Goal: Information Seeking & Learning: Learn about a topic

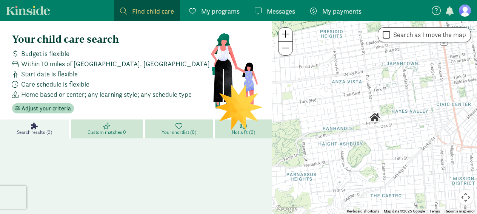
click at [234, 12] on span "My programs" at bounding box center [220, 11] width 39 height 10
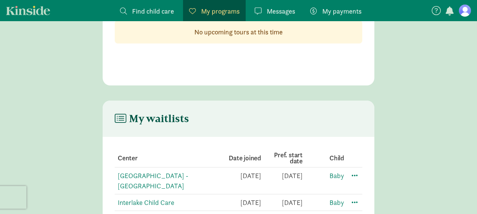
scroll to position [88, 0]
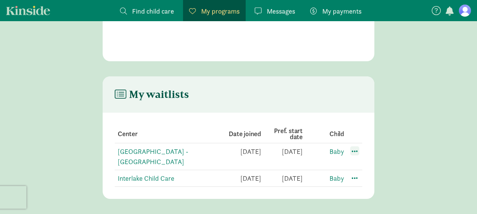
click at [355, 150] on span at bounding box center [354, 150] width 9 height 9
click at [357, 166] on div "Edit preferences" at bounding box center [381, 167] width 68 height 16
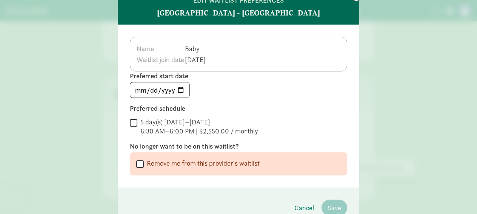
scroll to position [34, 0]
click at [180, 90] on input "2026-08-10" at bounding box center [159, 89] width 59 height 15
type input "2026-04-01"
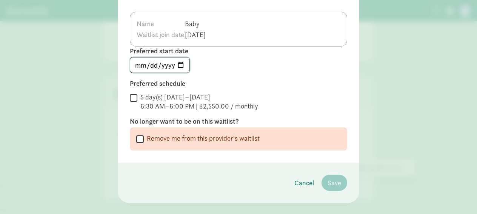
scroll to position [58, 0]
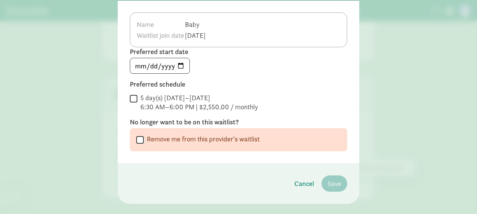
click at [134, 100] on input "5 day(s) Monday–Friday 6:30 AM–6:00 PM | $2,550.00 / monthly" at bounding box center [134, 98] width 8 height 10
checkbox input "true"
click at [336, 182] on span "Save" at bounding box center [335, 183] width 14 height 10
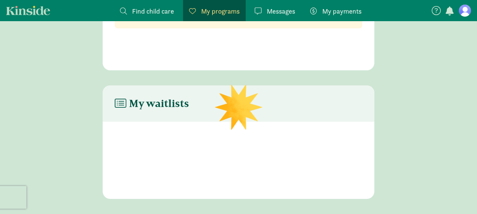
scroll to position [88, 0]
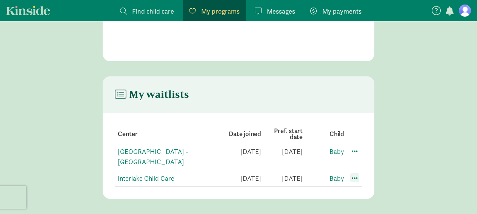
click at [353, 179] on span at bounding box center [354, 177] width 9 height 9
click at [359, 192] on div "Edit preferences" at bounding box center [381, 194] width 68 height 16
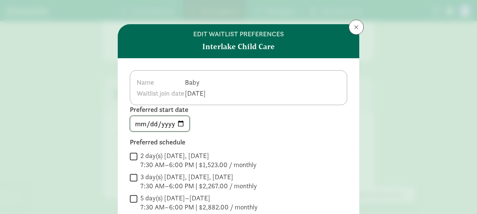
click at [179, 121] on input "2026-08-10" at bounding box center [159, 123] width 59 height 15
click at [181, 123] on input "2026-04-02" at bounding box center [159, 123] width 59 height 15
type input "2026-04-01"
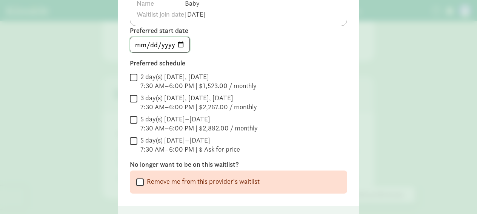
scroll to position [80, 0]
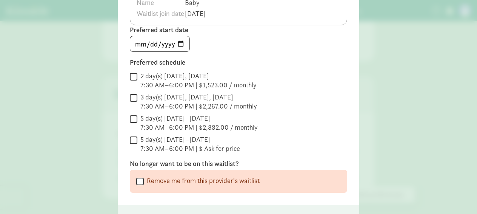
click at [133, 119] on input "5 day(s) Monday–Friday 7:30 AM–6:00 PM | $2,882.00 / monthly" at bounding box center [134, 119] width 8 height 10
checkbox input "true"
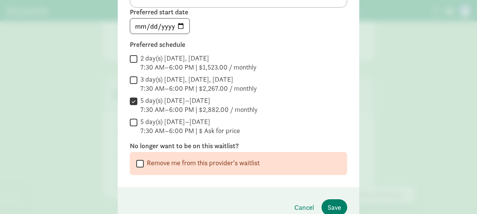
scroll to position [99, 0]
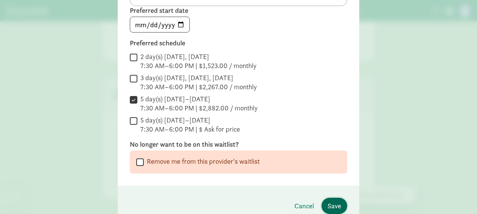
click at [336, 207] on span "Save" at bounding box center [335, 206] width 14 height 10
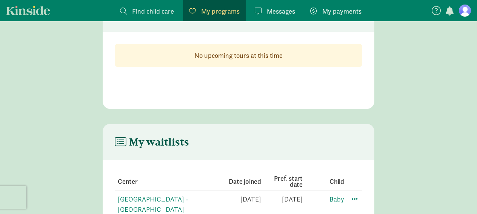
scroll to position [0, 0]
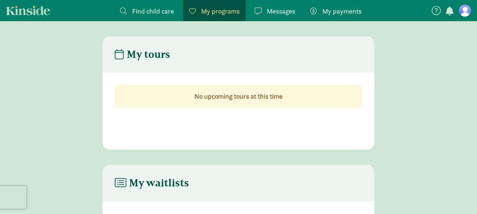
click at [284, 13] on span "Messages" at bounding box center [281, 11] width 28 height 10
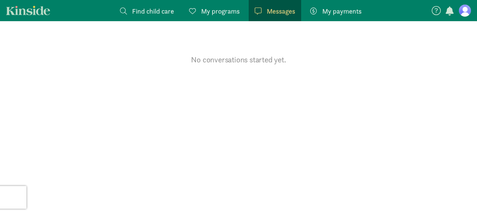
click at [347, 14] on span "My payments" at bounding box center [341, 11] width 39 height 10
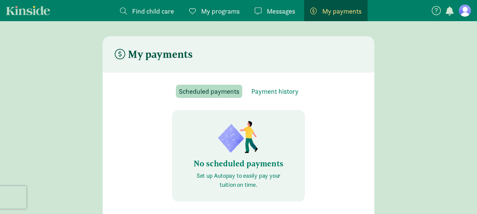
scroll to position [15, 0]
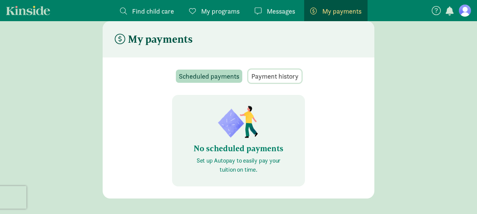
click at [277, 76] on span "Payment history" at bounding box center [274, 76] width 47 height 10
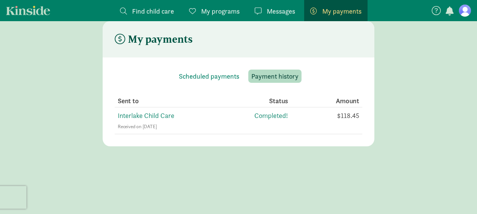
click at [146, 14] on span "Find child care" at bounding box center [153, 11] width 42 height 10
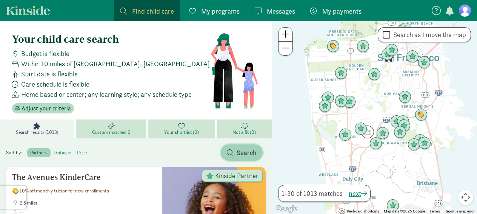
click at [241, 153] on span "Search" at bounding box center [247, 152] width 20 height 10
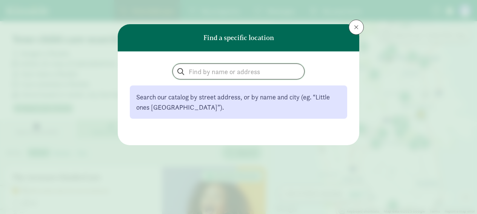
click at [223, 73] on input "search" at bounding box center [238, 71] width 131 height 15
type input "98115"
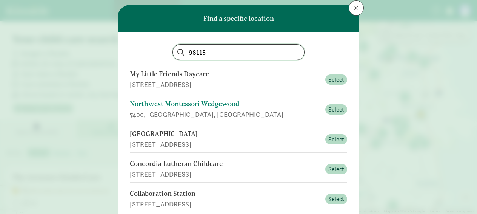
scroll to position [22, 0]
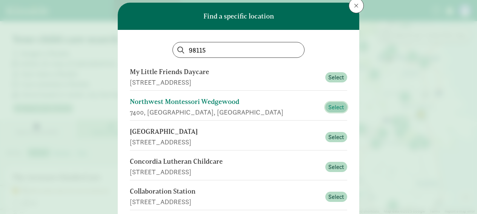
click at [341, 106] on span "Select" at bounding box center [337, 107] width 16 height 9
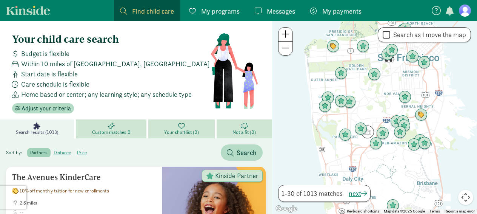
click at [154, 11] on span "Find child care" at bounding box center [153, 11] width 42 height 10
click at [144, 15] on span "Find child care" at bounding box center [153, 11] width 42 height 10
click at [136, 12] on span "Find child care" at bounding box center [153, 11] width 42 height 10
click at [247, 149] on span "Search" at bounding box center [247, 152] width 20 height 10
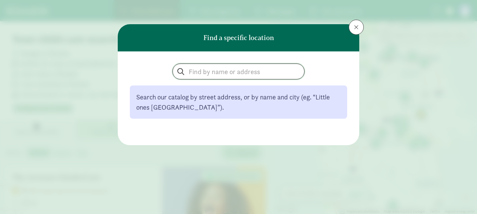
click at [227, 76] on input "search" at bounding box center [238, 71] width 131 height 15
type input "98115"
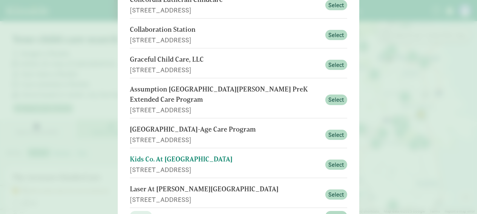
scroll to position [193, 0]
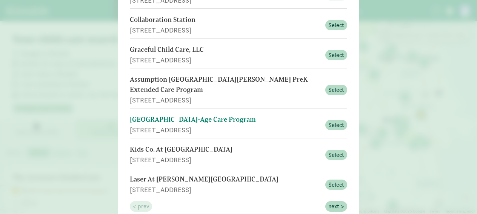
click at [221, 114] on div "[GEOGRAPHIC_DATA]-Age Care Program" at bounding box center [225, 119] width 191 height 10
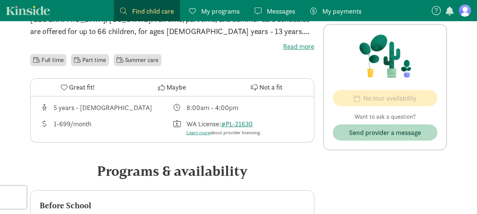
scroll to position [195, 0]
